Goal: Navigation & Orientation: Find specific page/section

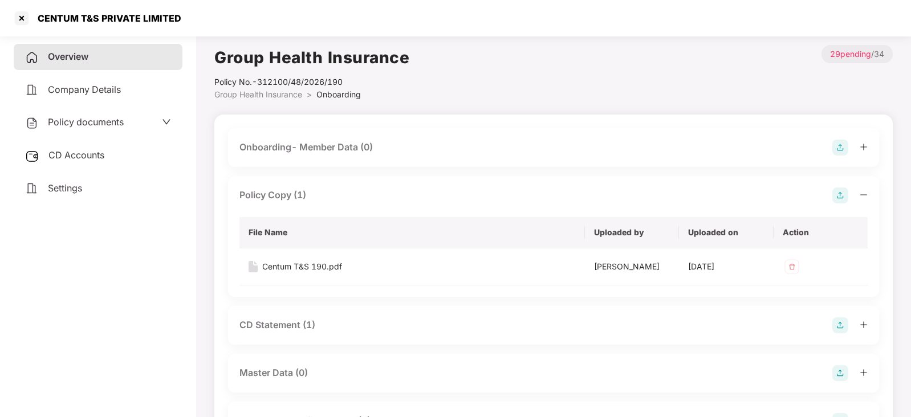
scroll to position [83, 0]
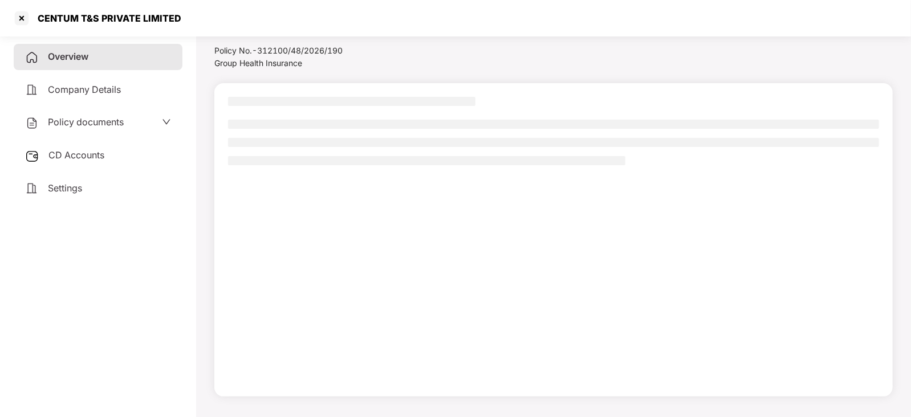
scroll to position [31, 0]
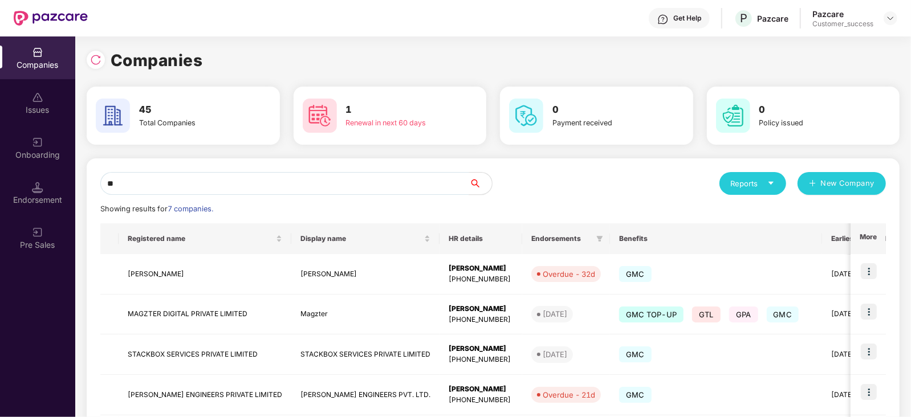
type input "*"
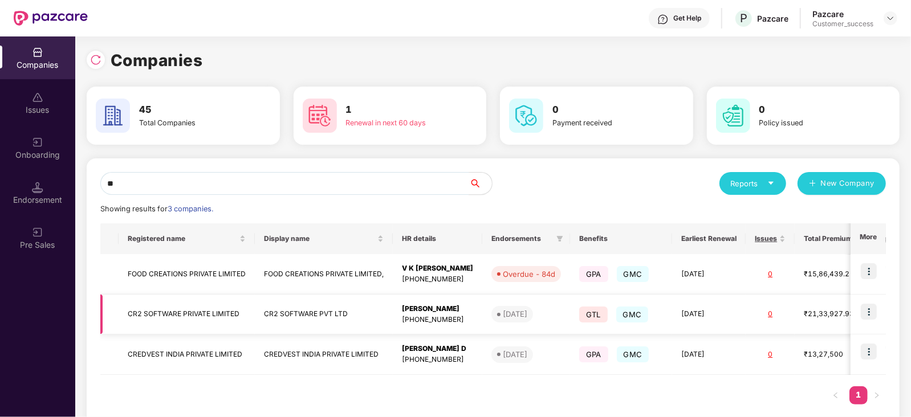
type input "**"
click at [868, 309] on img at bounding box center [869, 312] width 16 height 16
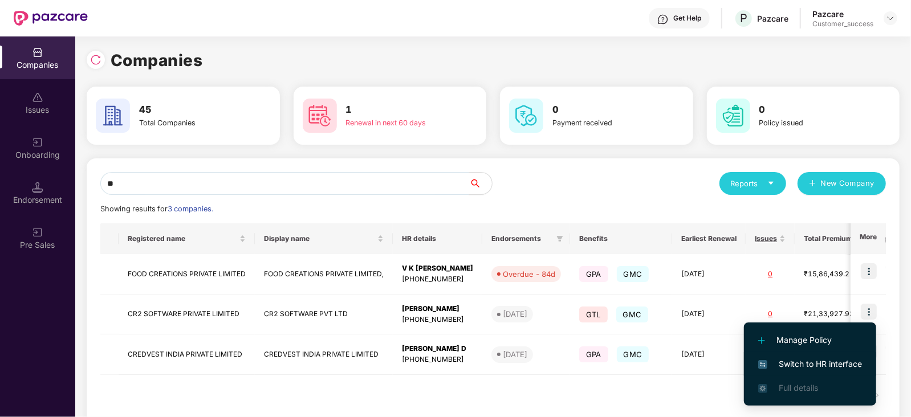
click at [806, 358] on span "Switch to HR interface" at bounding box center [810, 364] width 104 height 13
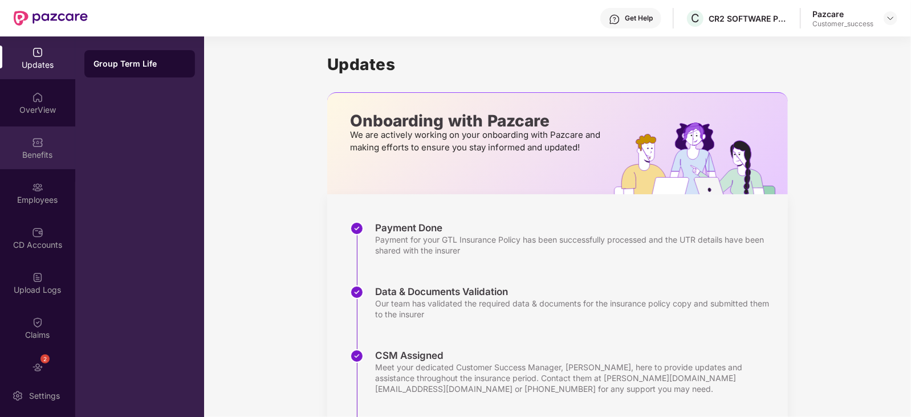
click at [43, 153] on div "Benefits" at bounding box center [37, 154] width 75 height 11
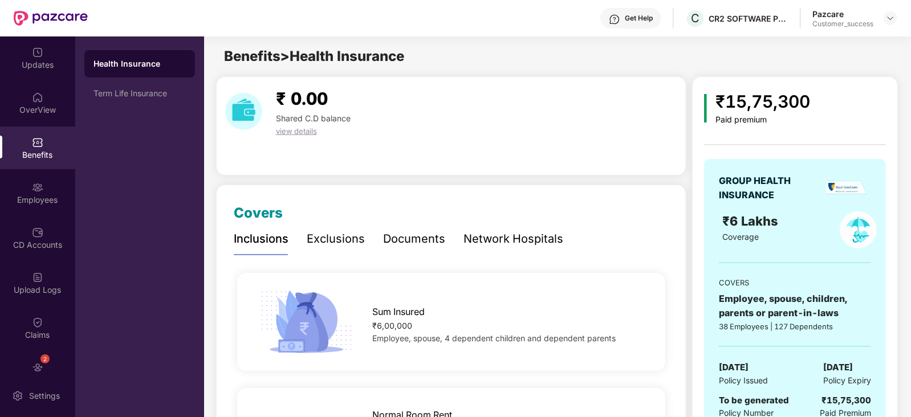
click at [509, 232] on div "Network Hospitals" at bounding box center [513, 239] width 100 height 18
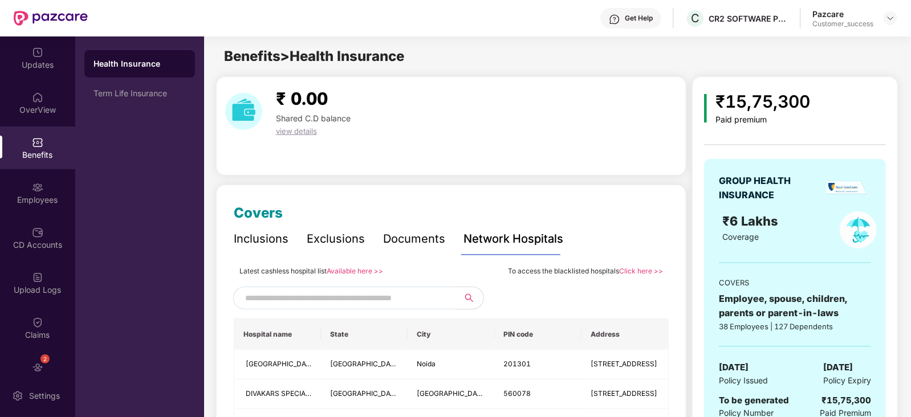
click at [352, 271] on link "Available here >>" at bounding box center [355, 271] width 56 height 9
click at [44, 205] on div "Employees" at bounding box center [37, 199] width 75 height 11
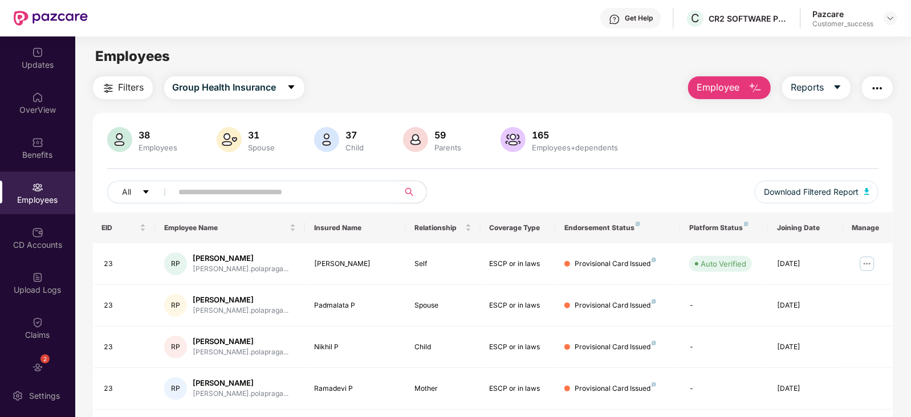
click at [215, 189] on input "text" at bounding box center [281, 192] width 205 height 17
paste input "**********"
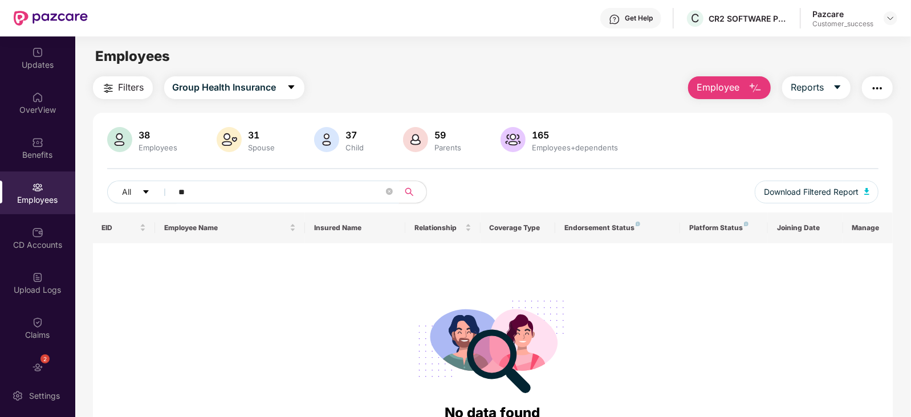
type input "*"
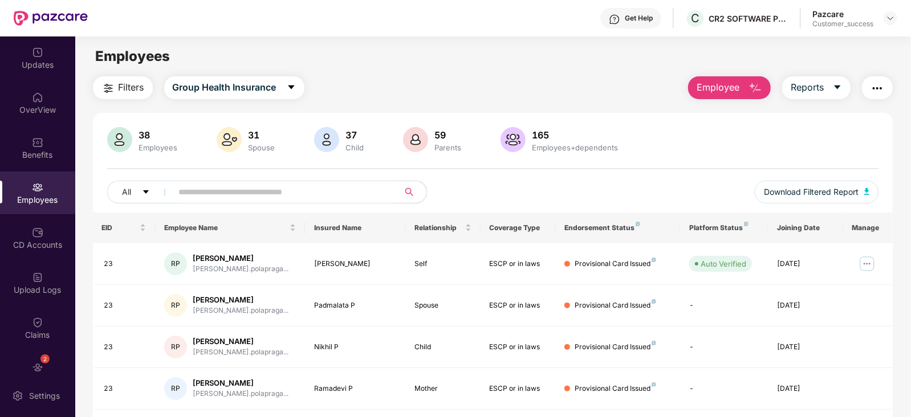
paste input "**********"
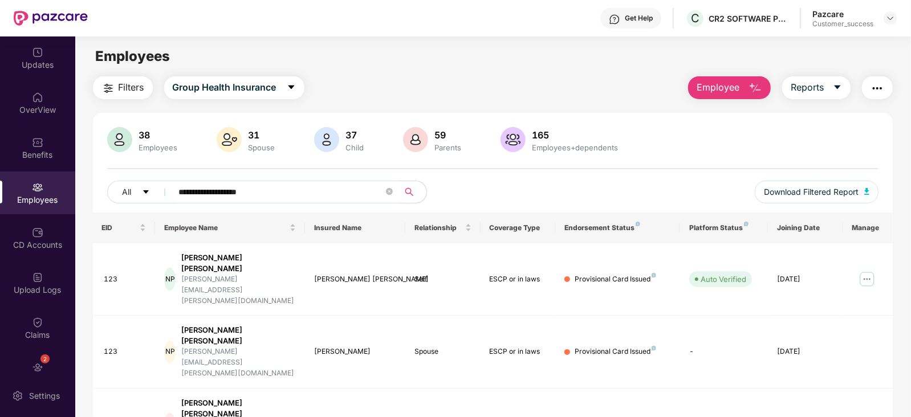
scroll to position [36, 0]
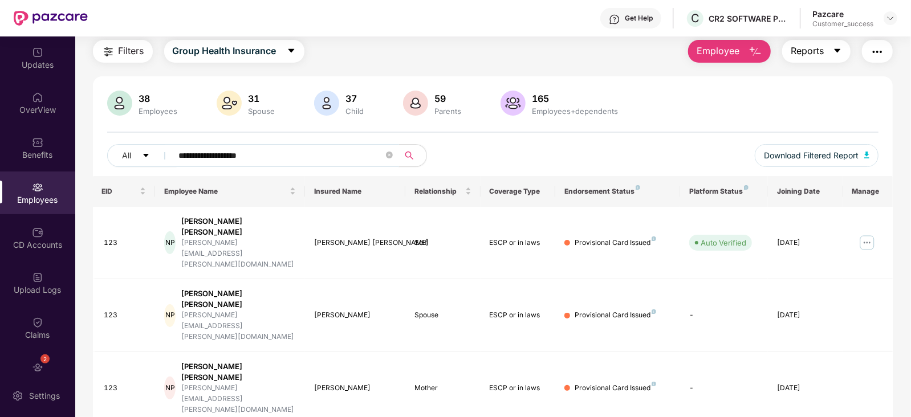
type input "**********"
click at [839, 48] on icon "caret-down" at bounding box center [837, 50] width 9 height 9
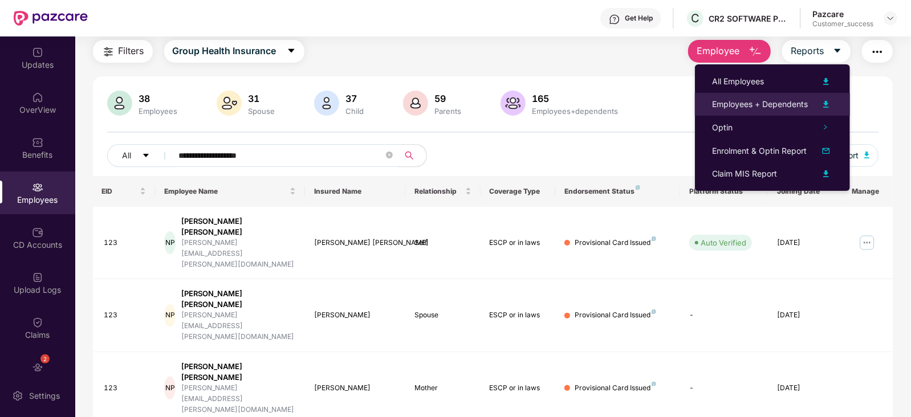
click at [826, 102] on img at bounding box center [826, 104] width 14 height 14
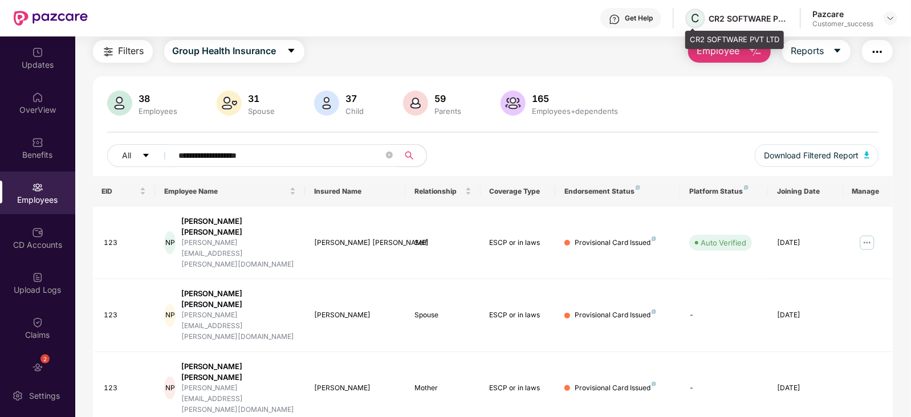
click at [694, 17] on span "C" at bounding box center [695, 18] width 9 height 14
drag, startPoint x: 691, startPoint y: 38, endPoint x: 782, endPoint y: 38, distance: 91.2
click at [782, 38] on div "CR2 SOFTWARE PVT LTD" at bounding box center [734, 40] width 99 height 18
copy div "CR2 SOFTWARE PVT LTD"
click at [830, 45] on button "Reports" at bounding box center [816, 51] width 68 height 23
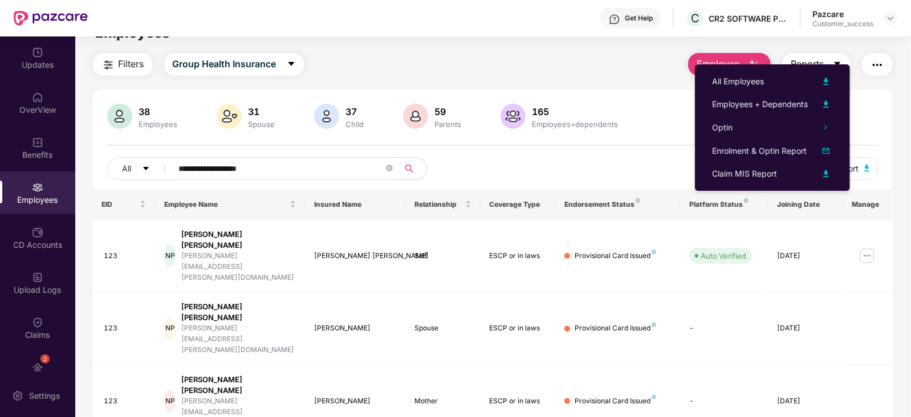
scroll to position [0, 0]
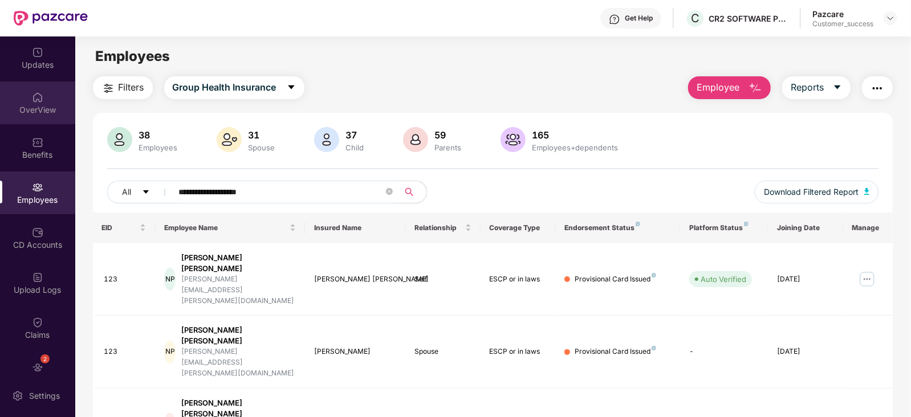
click at [37, 92] on img at bounding box center [37, 97] width 11 height 11
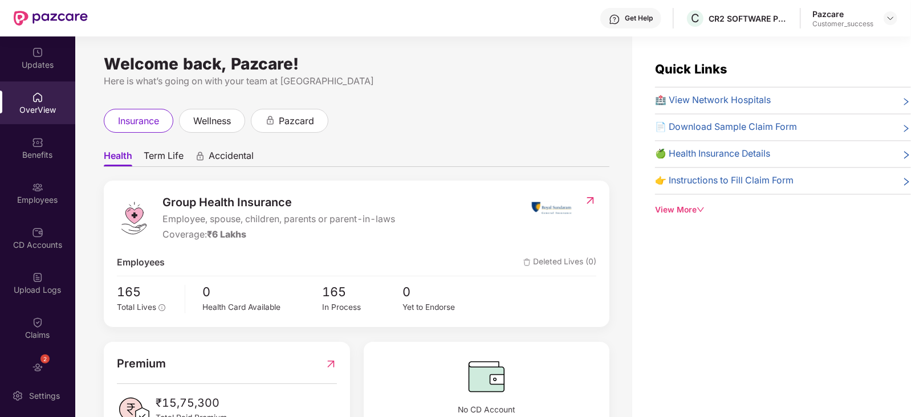
click at [38, 106] on div "OverView" at bounding box center [37, 109] width 75 height 11
click at [34, 139] on img at bounding box center [37, 142] width 11 height 11
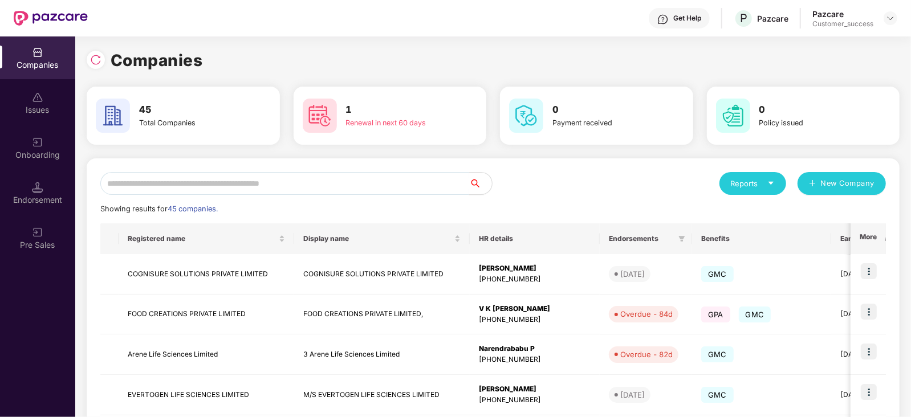
click at [188, 186] on input "text" at bounding box center [284, 183] width 369 height 23
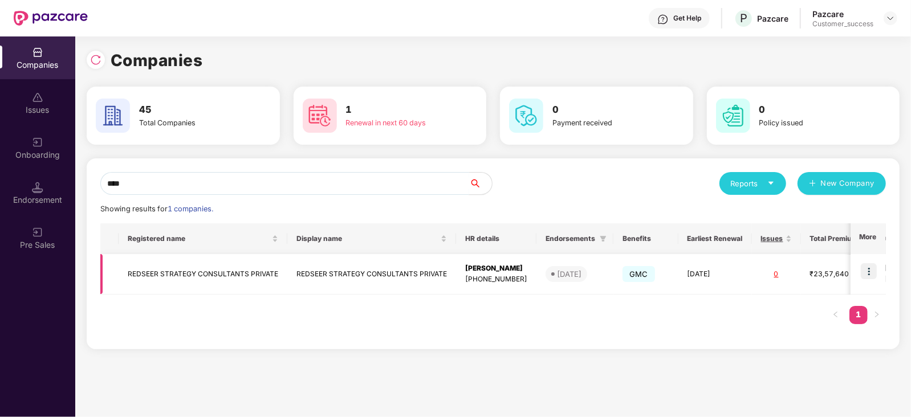
type input "****"
